Goal: Task Accomplishment & Management: Manage account settings

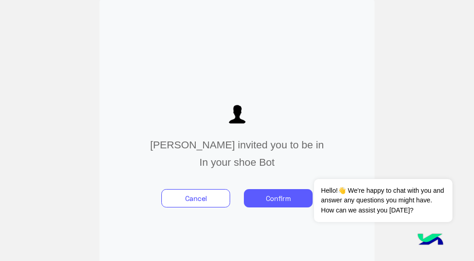
click at [285, 199] on button "Confirm" at bounding box center [278, 198] width 69 height 18
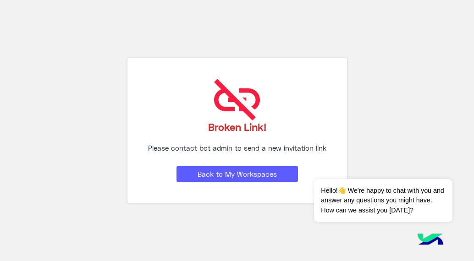
click at [263, 174] on button "Back to My Workspaces" at bounding box center [238, 174] width 122 height 17
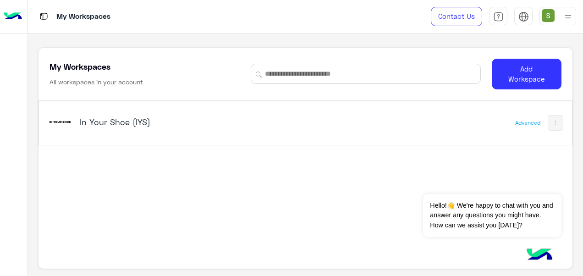
click at [107, 115] on div "In Your Shoe (IYS)" at bounding box center [203, 123] width 310 height 27
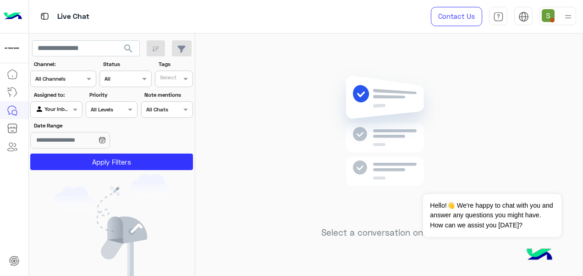
click at [474, 17] on div at bounding box center [558, 16] width 37 height 18
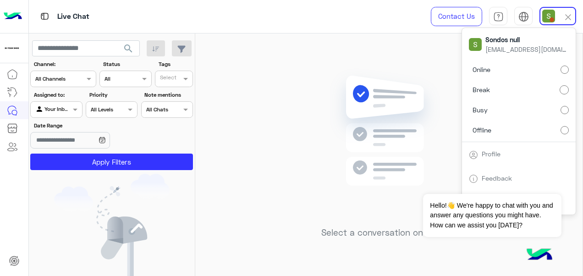
click at [474, 68] on label "Online" at bounding box center [519, 69] width 100 height 17
click at [384, 18] on div "Live Chat" at bounding box center [214, 16] width 370 height 33
click at [400, 40] on div "Select a conversation on the left" at bounding box center [388, 156] width 387 height 246
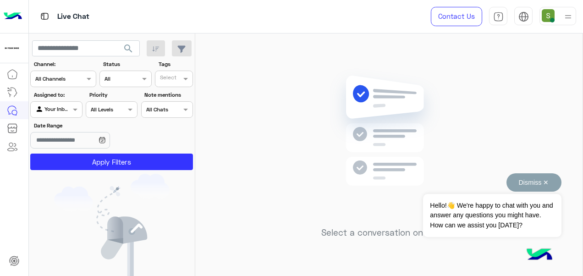
click at [474, 180] on button "Dismiss ✕" at bounding box center [534, 182] width 55 height 18
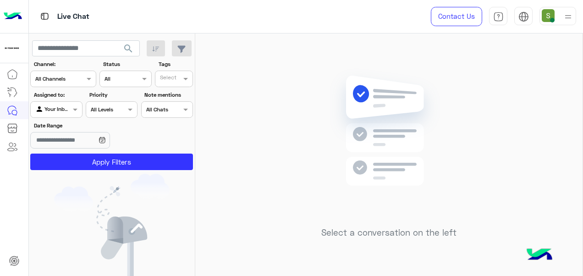
click at [474, 15] on img at bounding box center [568, 16] width 11 height 11
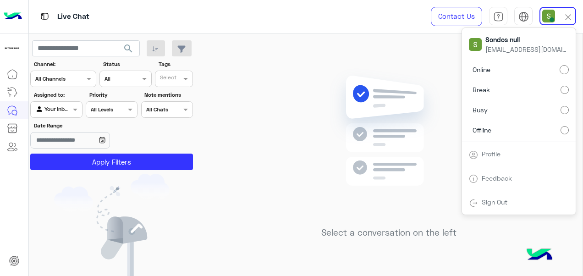
click at [401, 14] on div "Live Chat Contact Us Help Center عربي English Sondos null [EMAIL_ADDRESS][DOMAI…" at bounding box center [306, 16] width 555 height 33
click at [474, 19] on div at bounding box center [558, 16] width 37 height 18
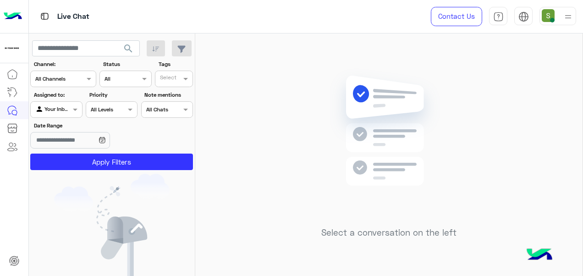
click at [474, 23] on div at bounding box center [568, 15] width 11 height 17
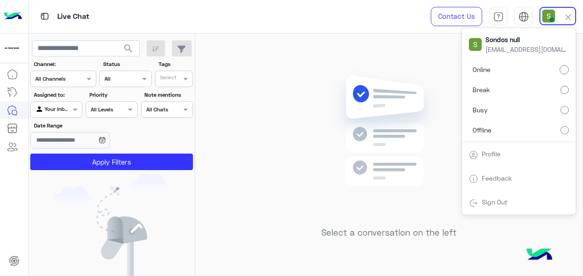
click at [474, 130] on label "Offline" at bounding box center [519, 130] width 100 height 17
click at [422, 71] on img at bounding box center [389, 144] width 133 height 152
